Goal: Register for event/course

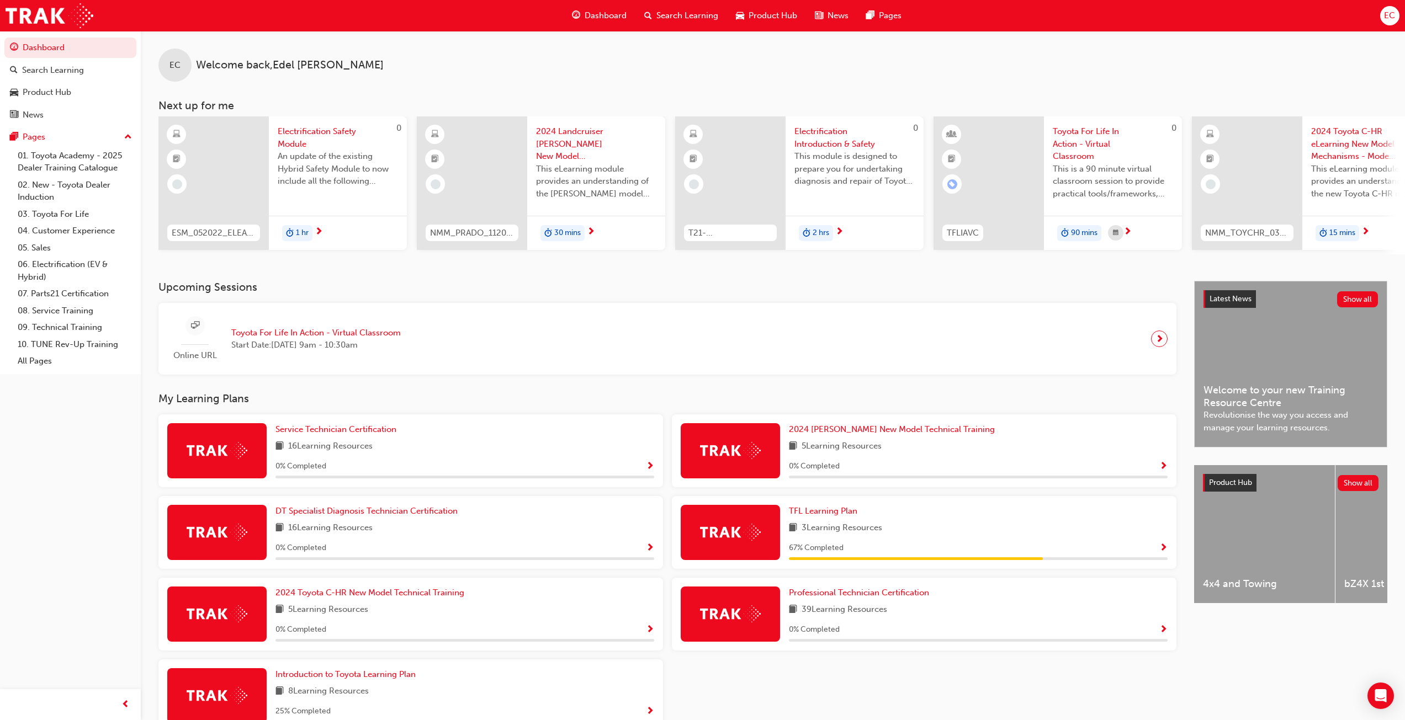
click at [268, 335] on span "Toyota For Life In Action - Virtual Classroom" at bounding box center [315, 333] width 169 height 13
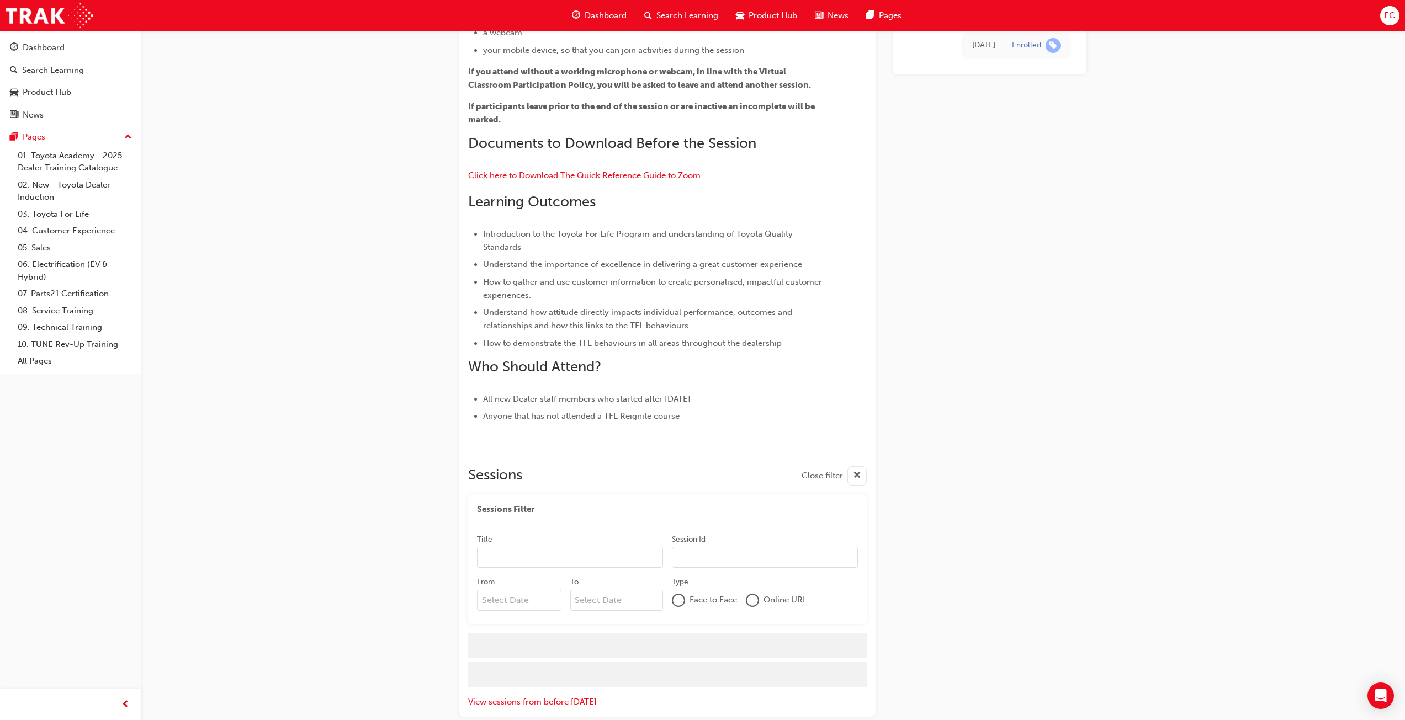
scroll to position [877, 0]
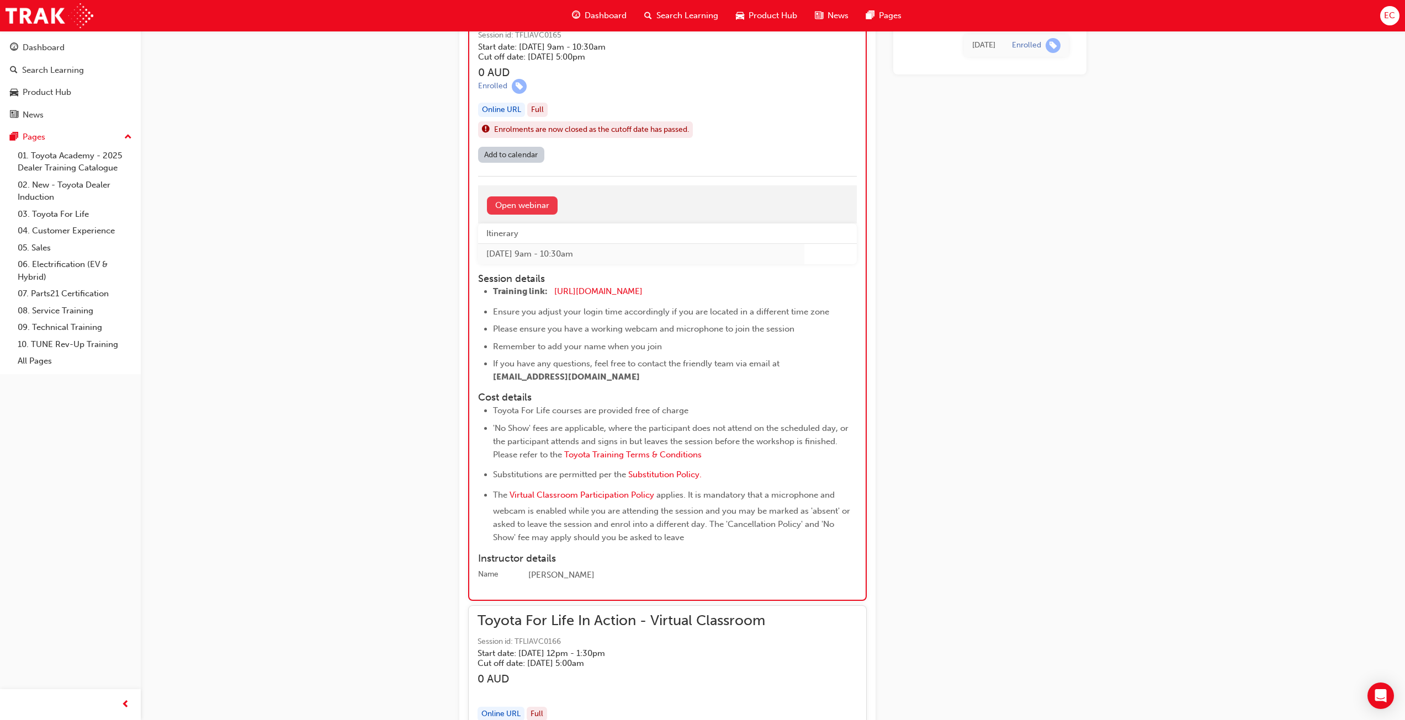
click at [506, 208] on link "Open webinar" at bounding box center [522, 206] width 71 height 18
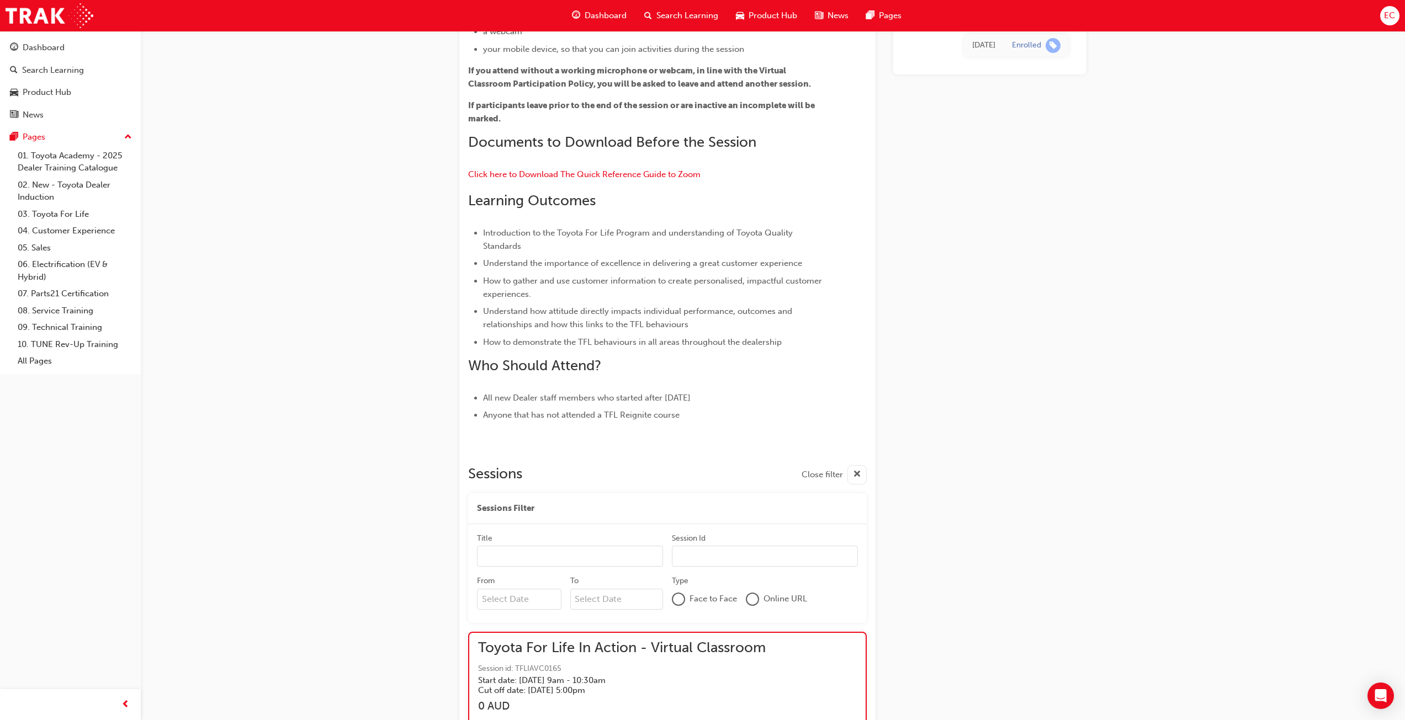
scroll to position [877, 0]
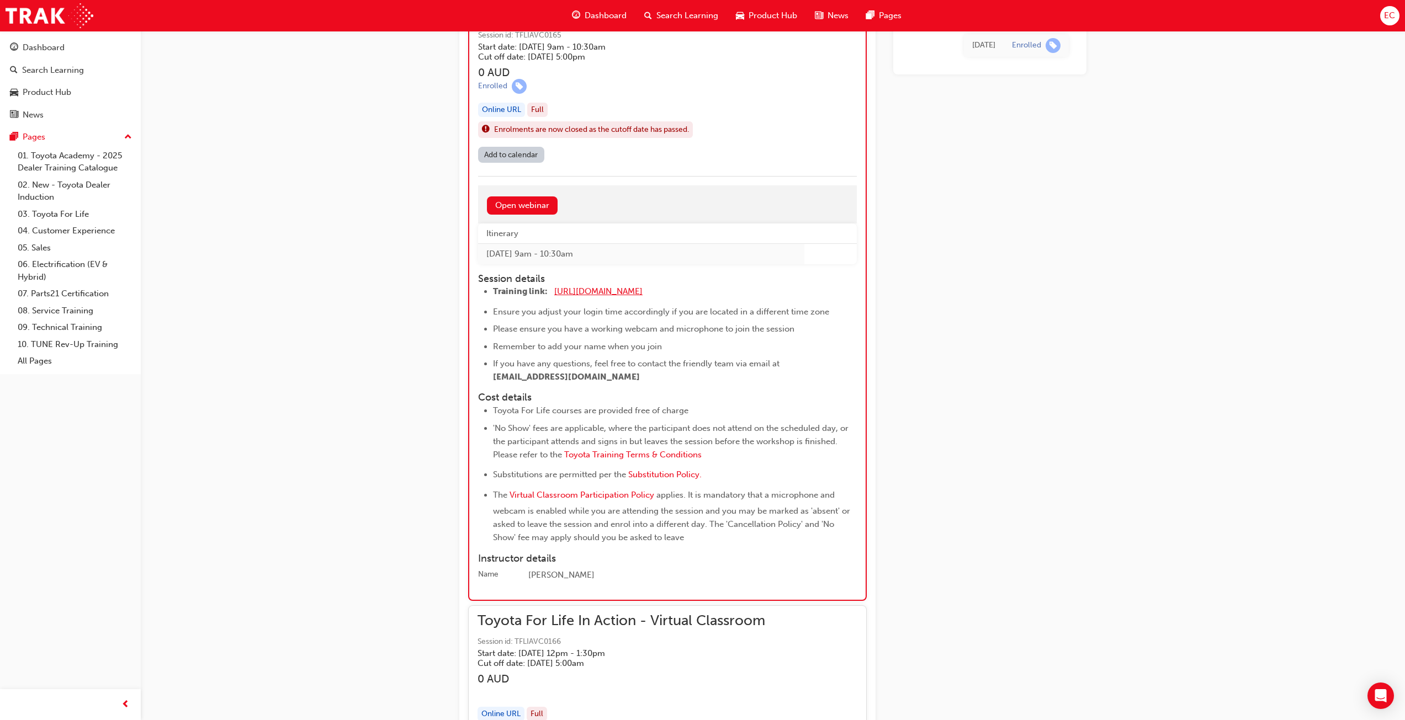
click at [602, 293] on span "[URL][DOMAIN_NAME]" at bounding box center [598, 292] width 88 height 10
